Goal: Task Accomplishment & Management: Manage account settings

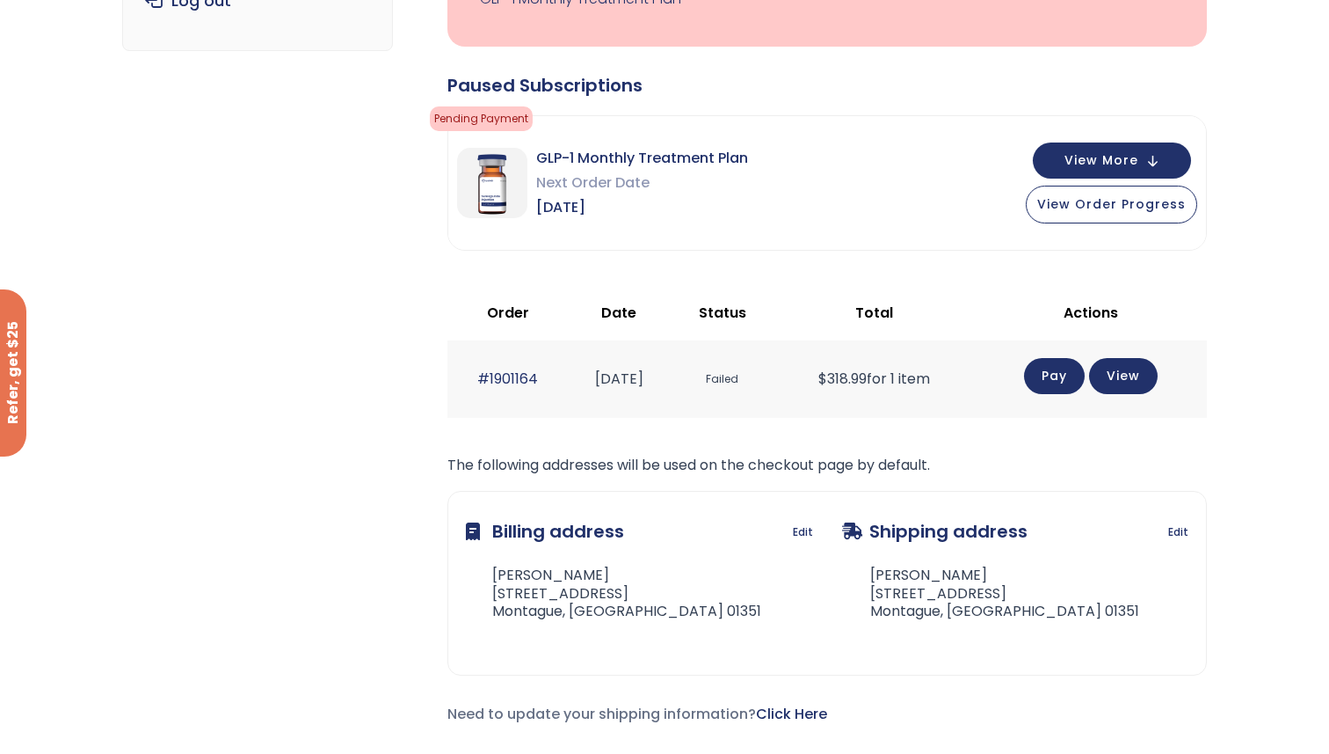
scroll to position [387, 0]
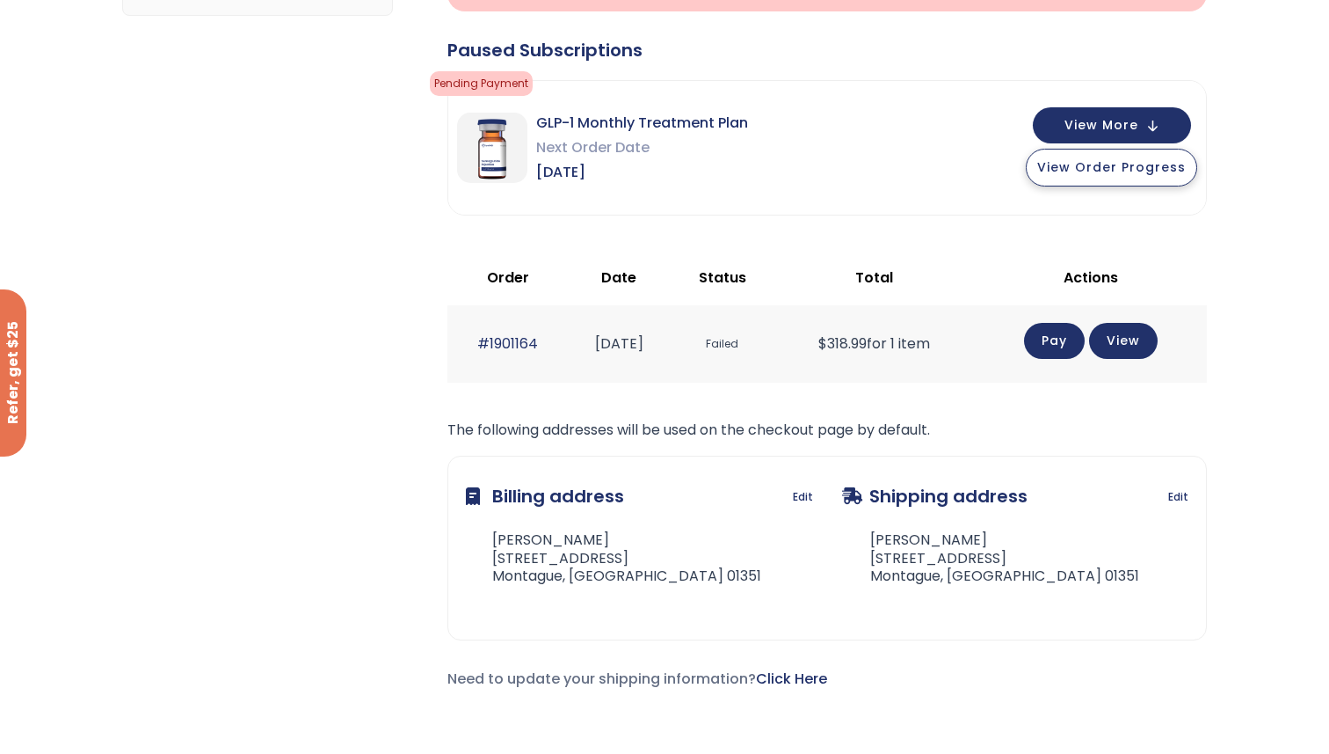
click at [1087, 173] on span "View Order Progress" at bounding box center [1111, 167] width 149 height 18
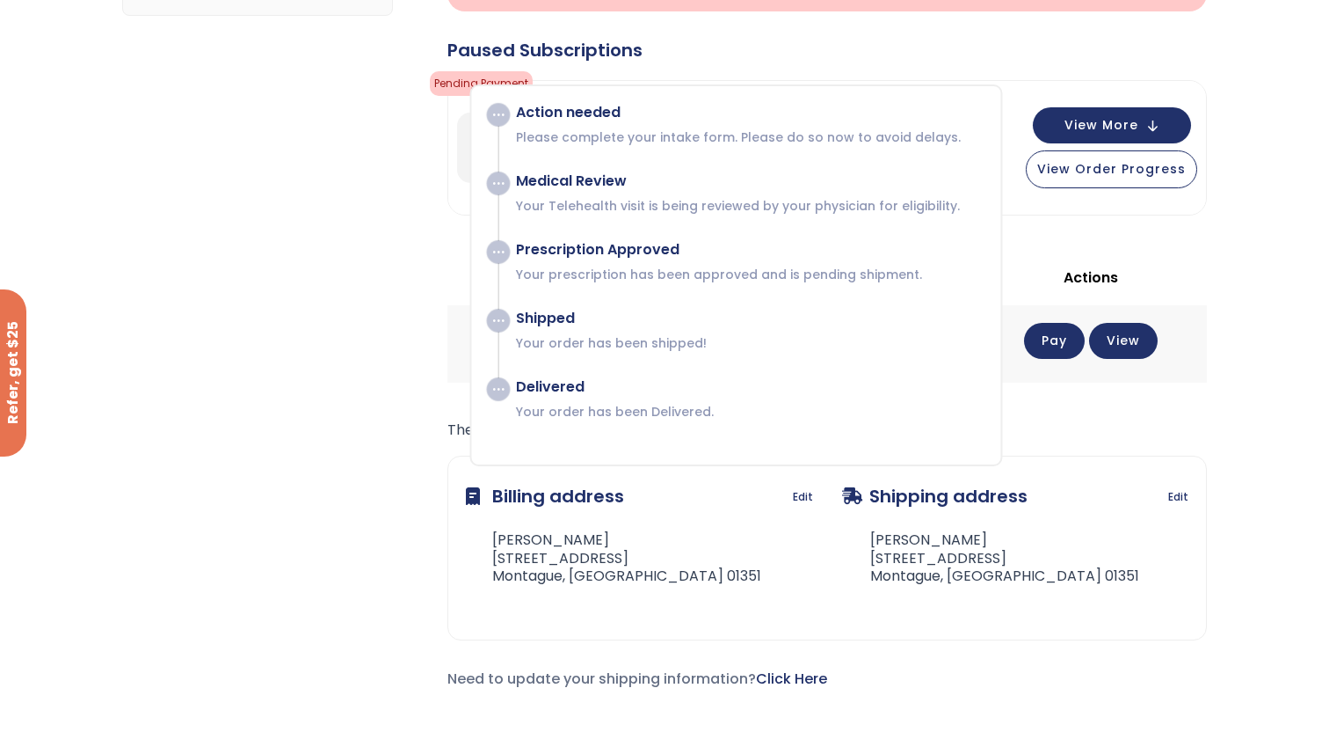
click at [313, 215] on div "Subscription/Billing bmiRewards Addresses Account details Submit a Review Log o…" at bounding box center [665, 228] width 1086 height 1023
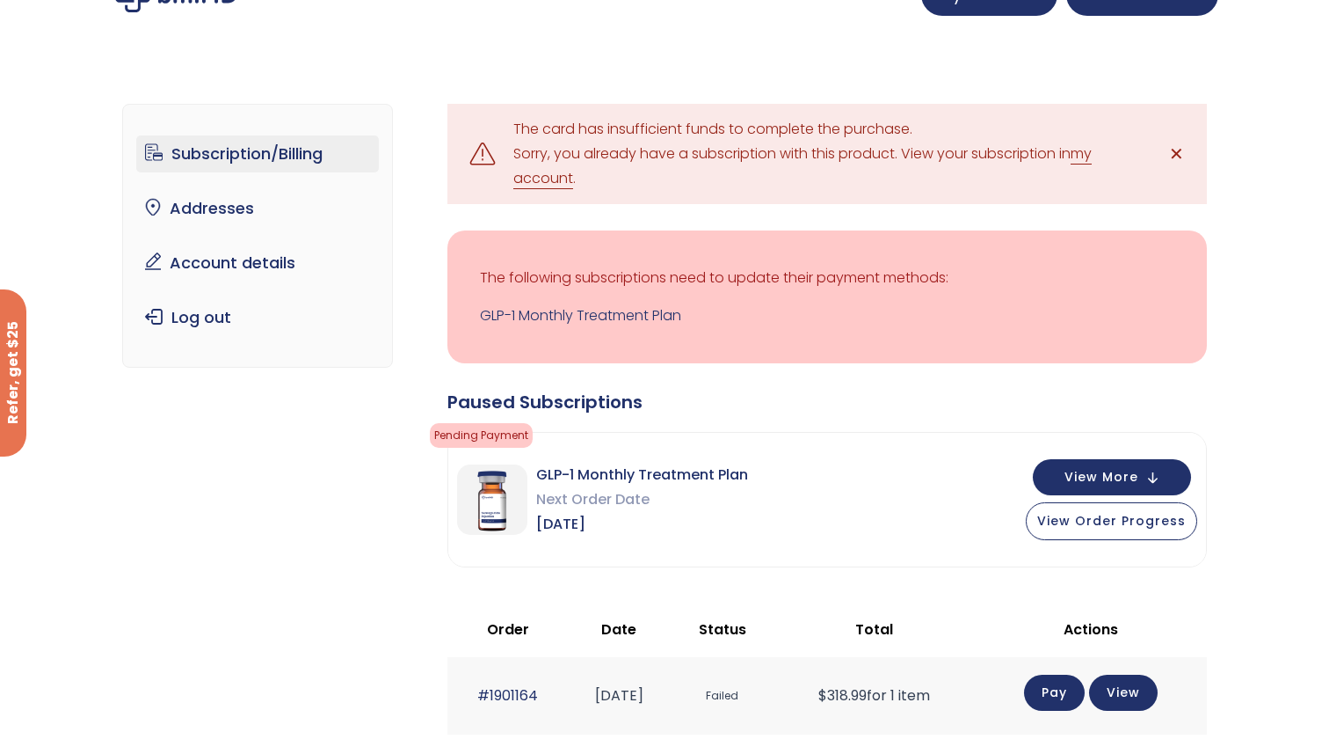
scroll to position [0, 0]
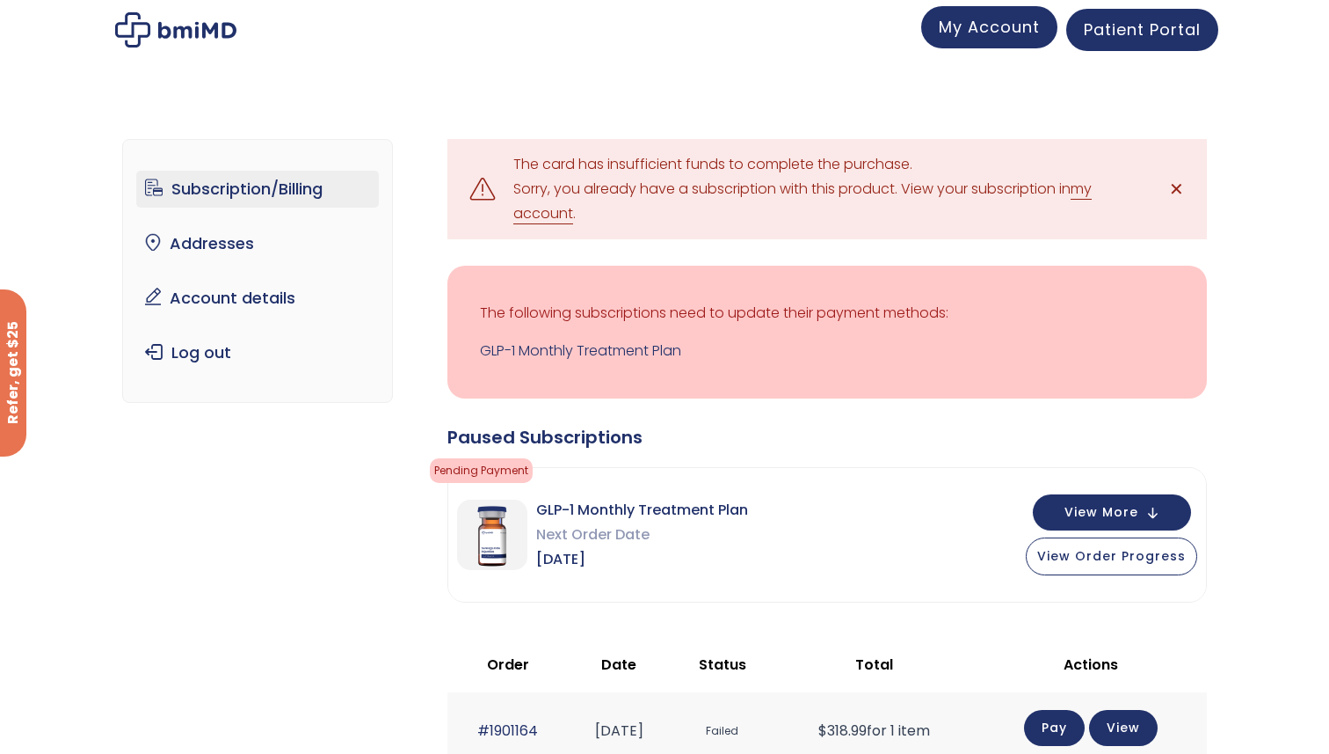
click at [988, 36] on span "My Account" at bounding box center [989, 27] width 101 height 22
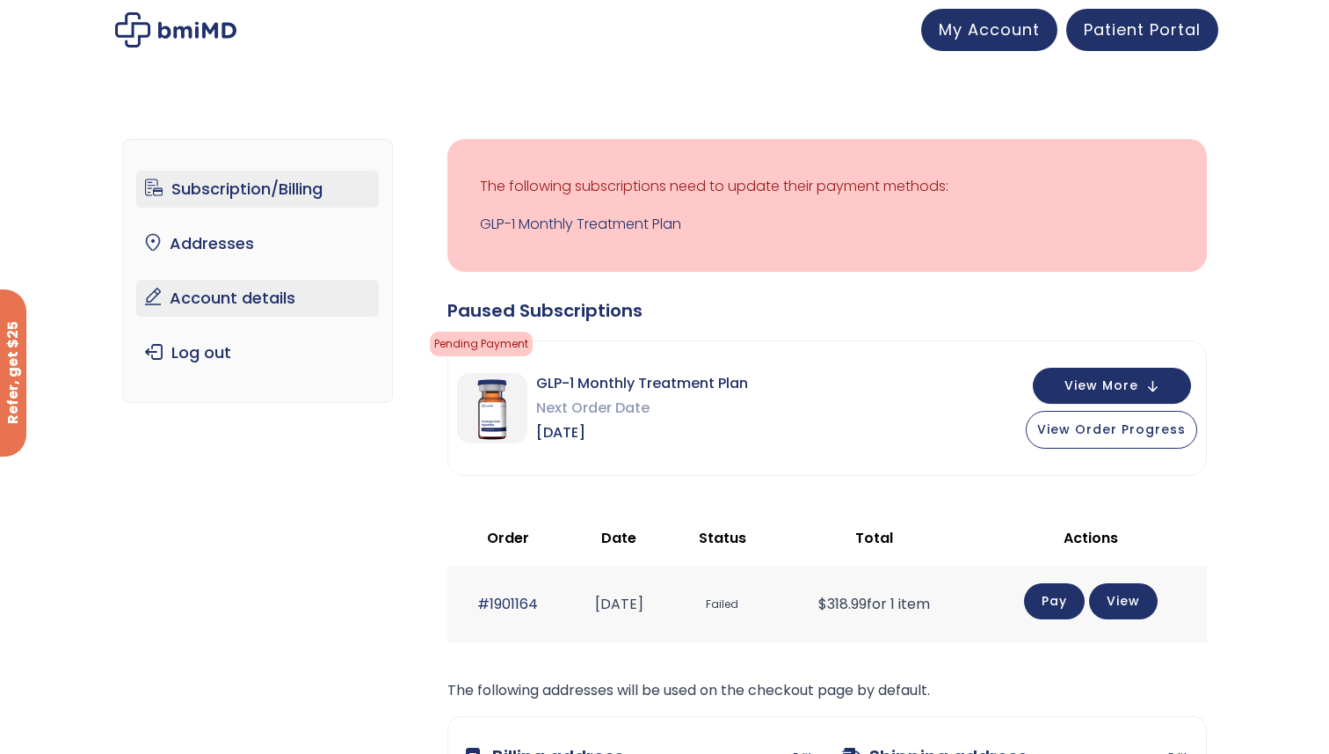
click at [217, 293] on link "Account details" at bounding box center [258, 298] width 244 height 37
